Goal: Information Seeking & Learning: Check status

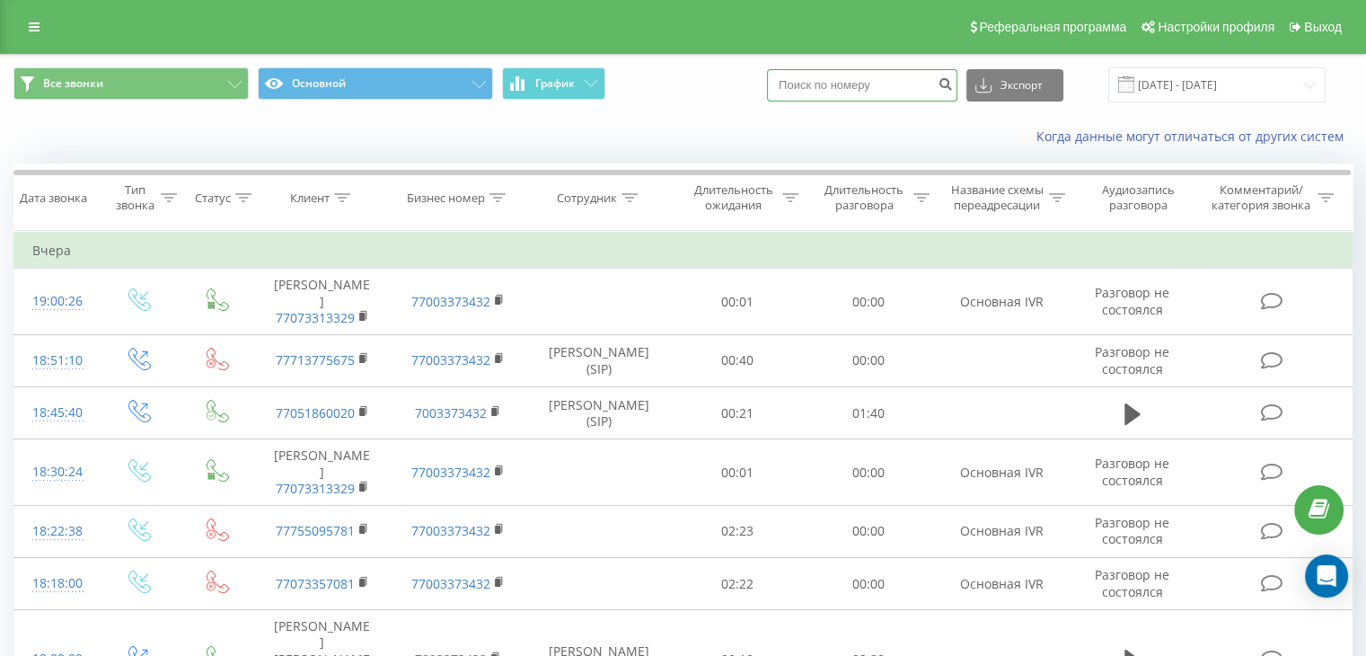
click at [866, 86] on input at bounding box center [862, 85] width 190 height 32
paste input "7018345288"
type input "7018345288"
click at [953, 87] on icon "submit" at bounding box center [944, 81] width 15 height 11
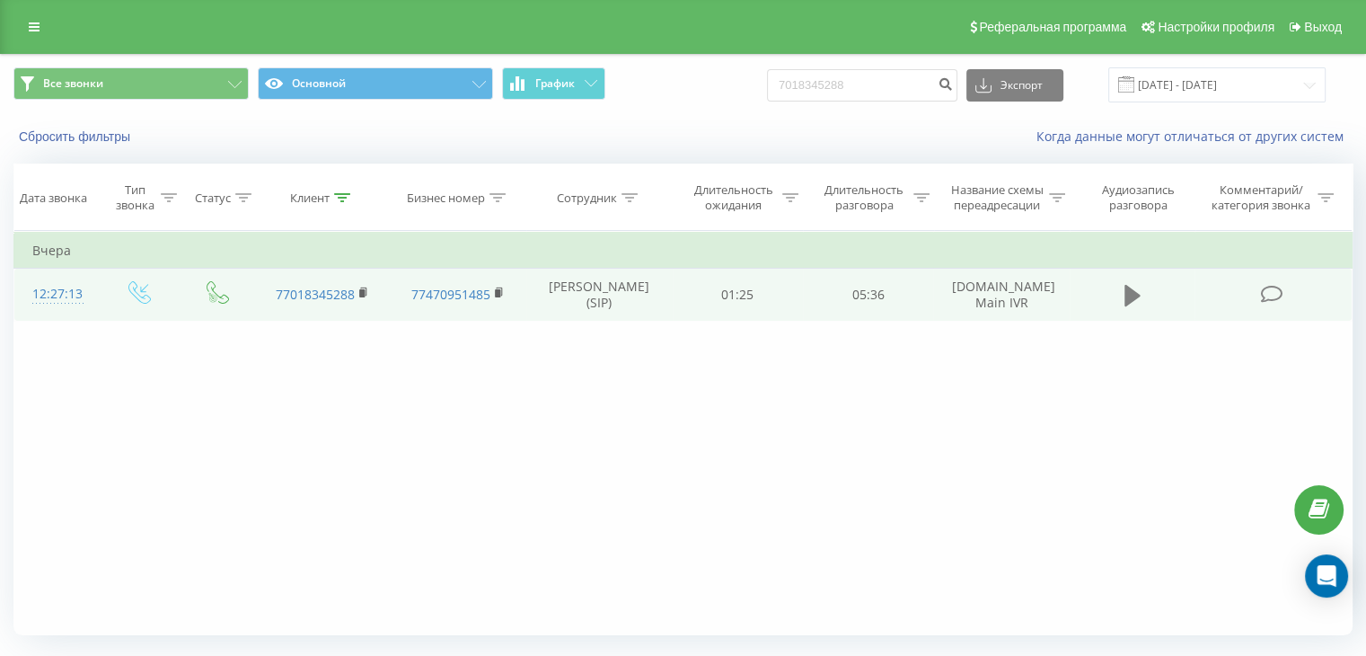
click at [1142, 297] on button at bounding box center [1132, 295] width 27 height 27
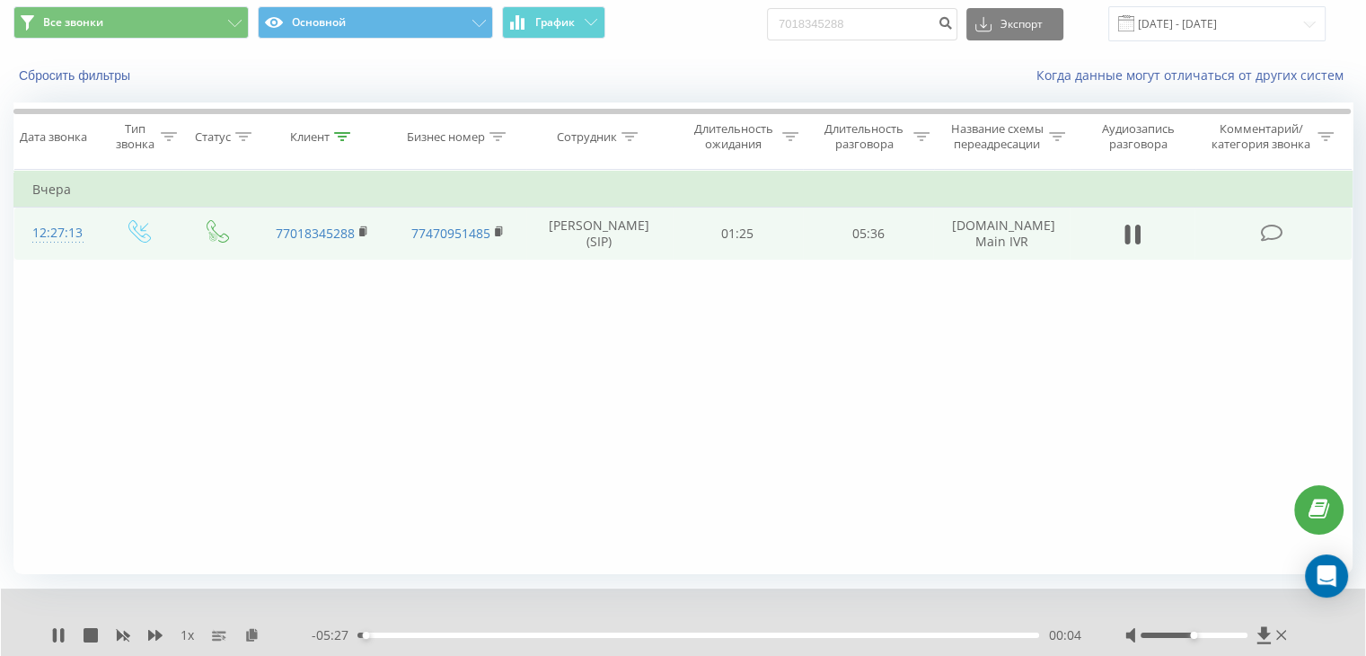
scroll to position [115, 0]
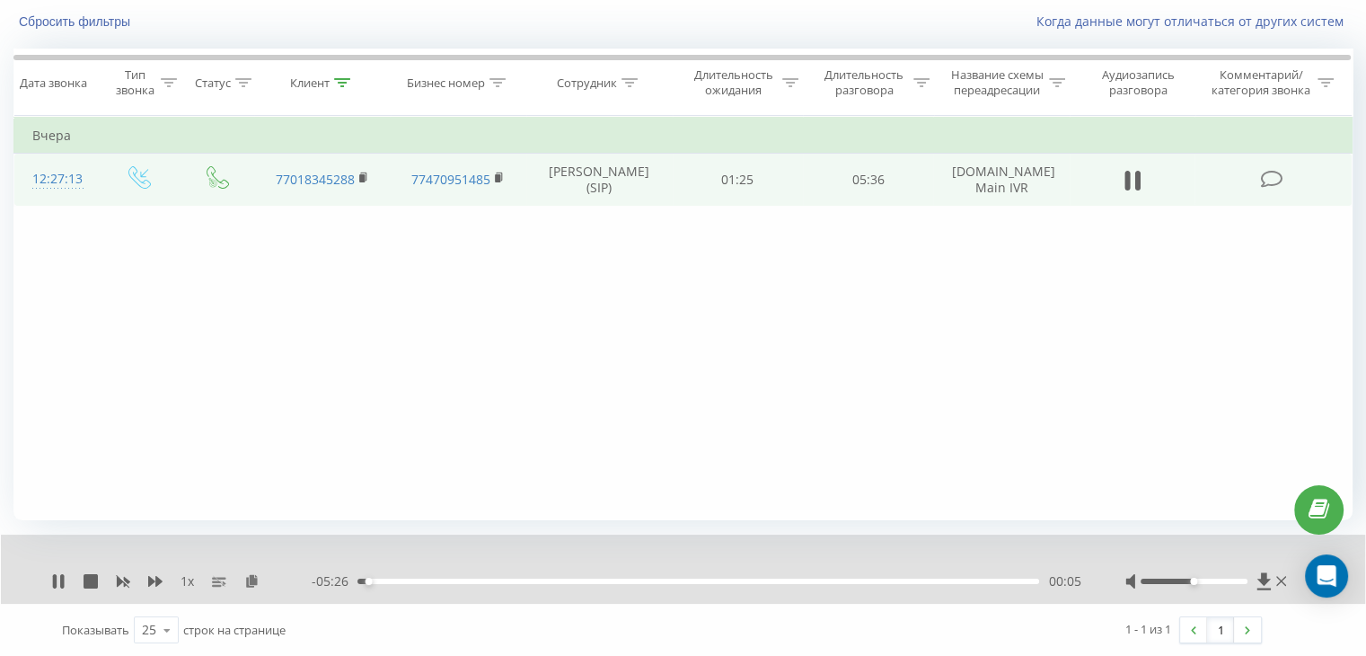
click at [181, 581] on span "1 x" at bounding box center [186, 581] width 13 height 18
click at [148, 579] on icon at bounding box center [155, 581] width 14 height 11
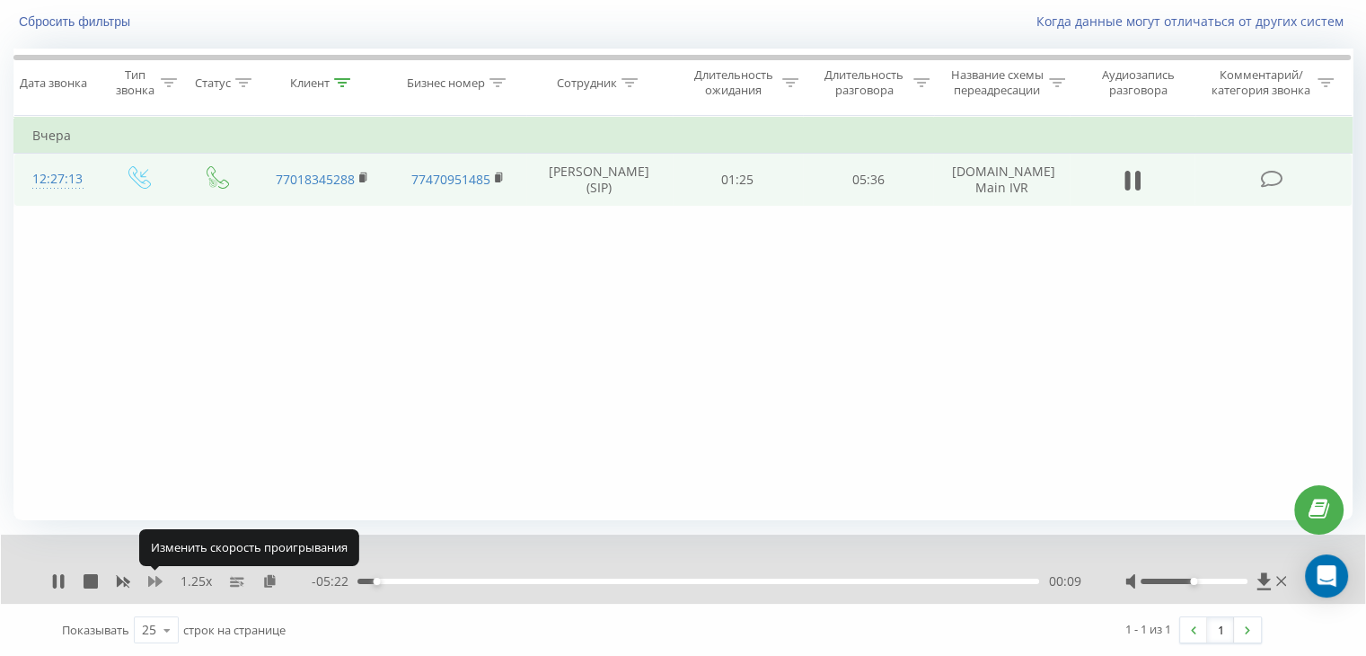
click at [148, 579] on icon at bounding box center [155, 581] width 14 height 11
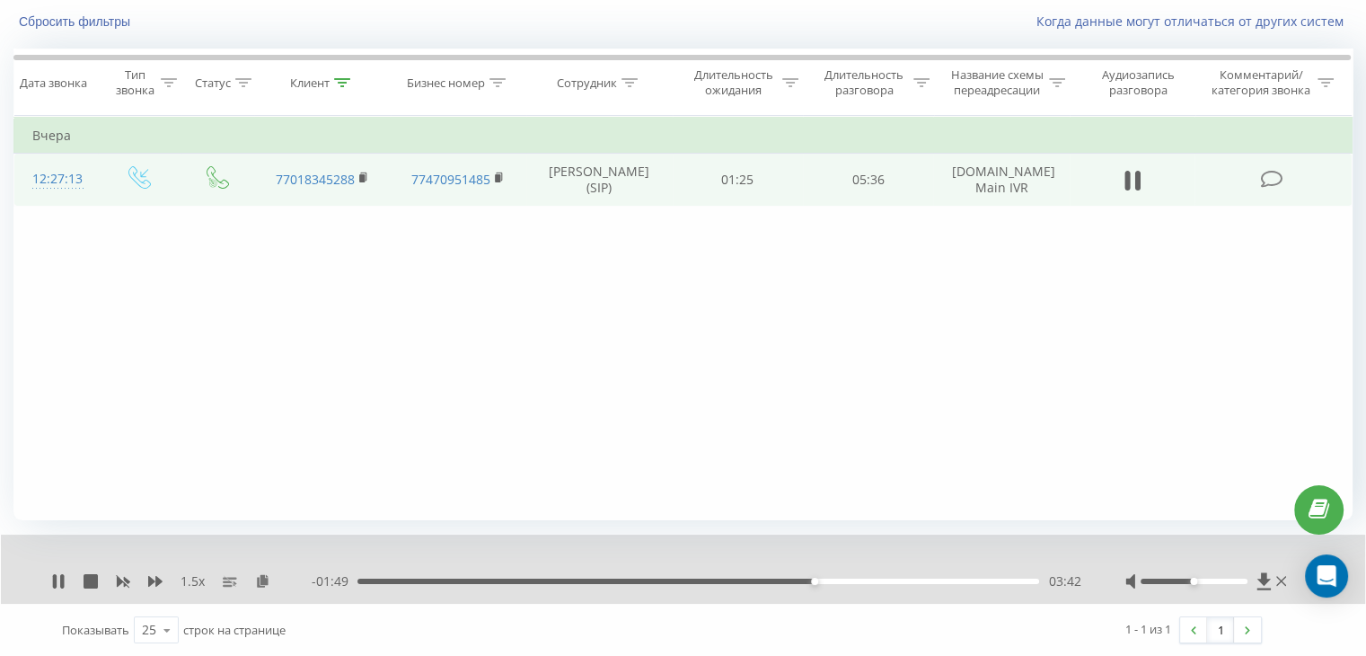
scroll to position [0, 0]
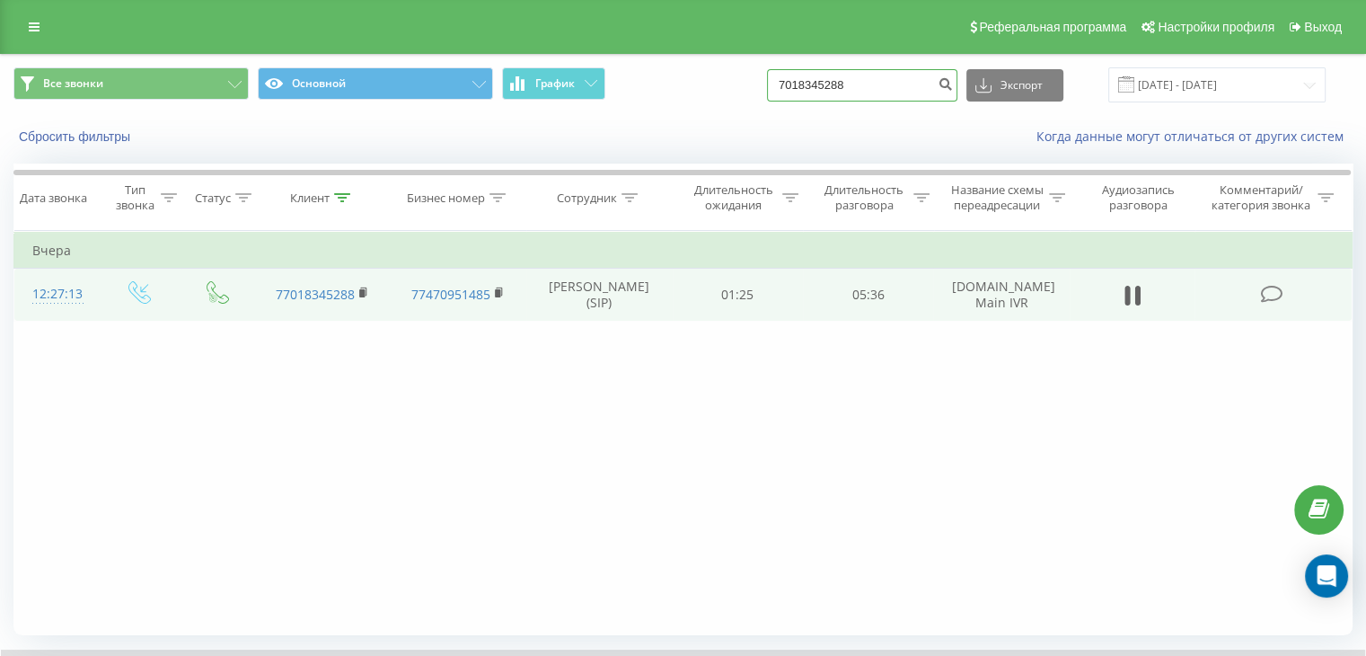
click at [937, 70] on input "7018345288" at bounding box center [862, 85] width 190 height 32
drag, startPoint x: 937, startPoint y: 83, endPoint x: 674, endPoint y: 44, distance: 265.0
click at [675, 44] on div "Реферальная программа Настройки профиля Выход Все звонки Основной График 701834…" at bounding box center [683, 385] width 1366 height 771
paste input "7771507886"
type input "7771507886"
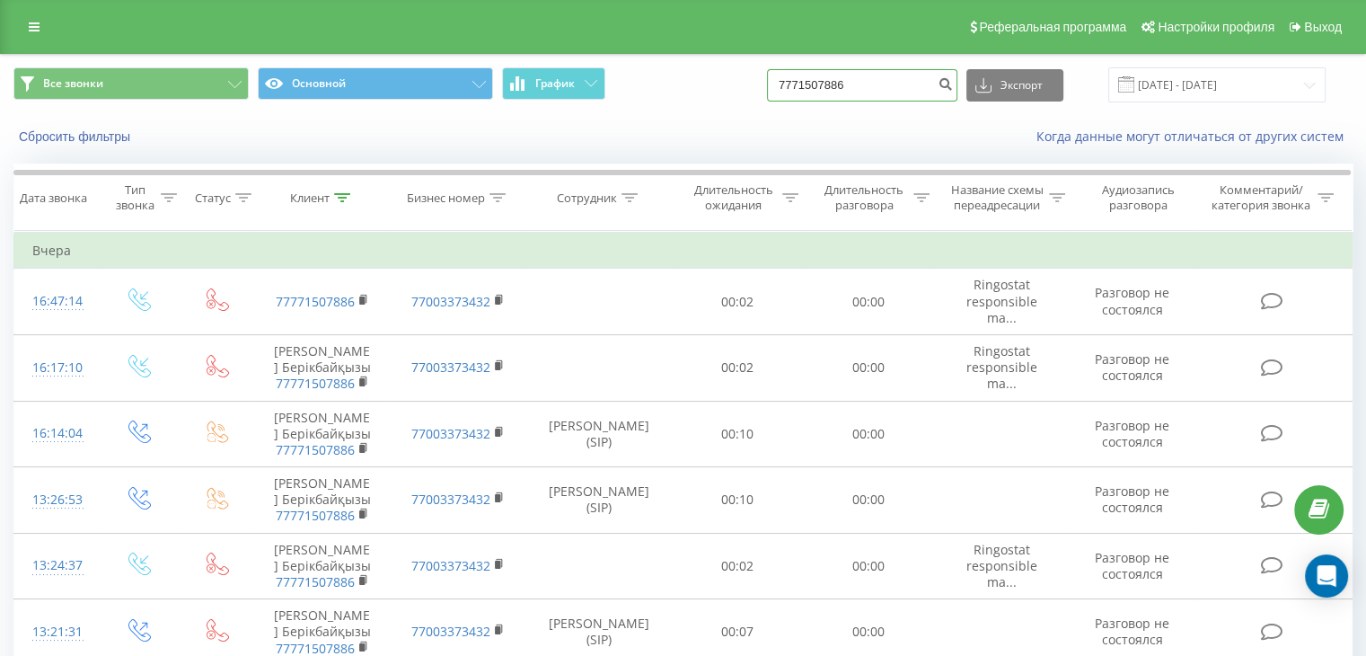
click at [869, 86] on input "7771507886" at bounding box center [862, 85] width 190 height 32
